Goal: Task Accomplishment & Management: Complete application form

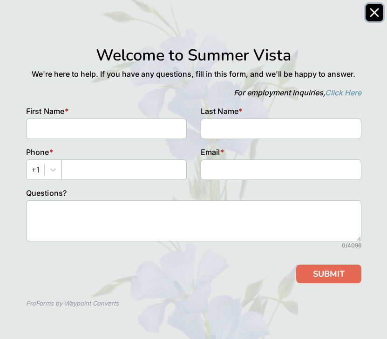
click at [373, 12] on icon "Close" at bounding box center [374, 12] width 7 height 7
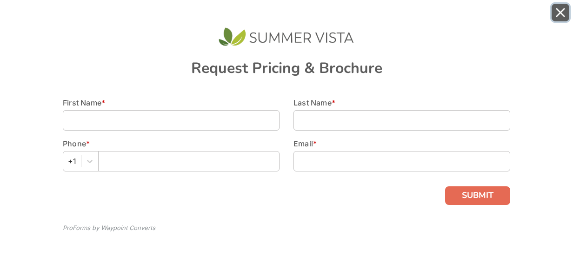
click at [560, 14] on icon "Close" at bounding box center [560, 12] width 9 height 9
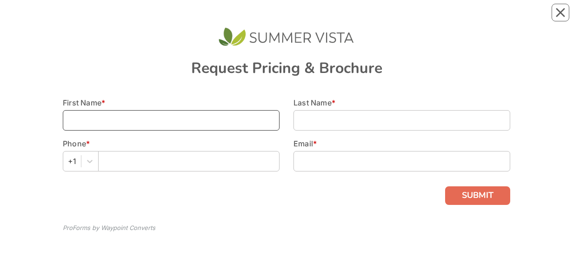
click at [220, 119] on input at bounding box center [171, 120] width 217 height 20
type input "Jen"
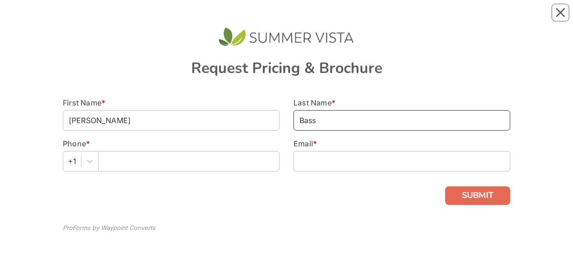
type input "Bass"
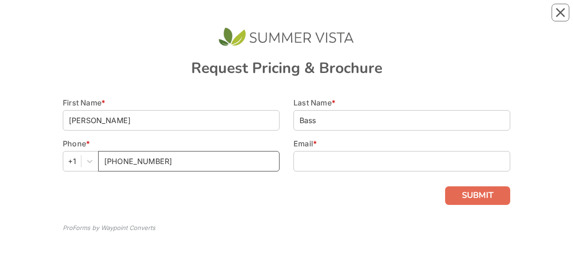
type input "448-228-8741"
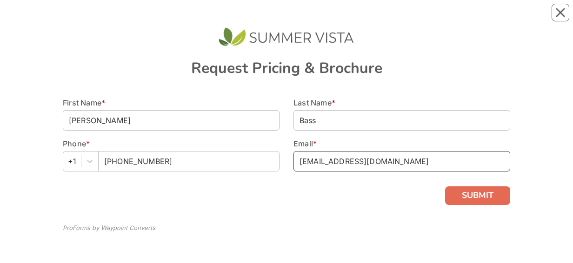
type input "jb0804@yahoo.com"
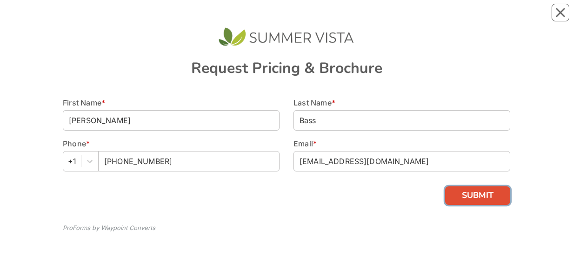
click at [478, 191] on button "SUBMIT" at bounding box center [477, 196] width 65 height 19
